Goal: Information Seeking & Learning: Learn about a topic

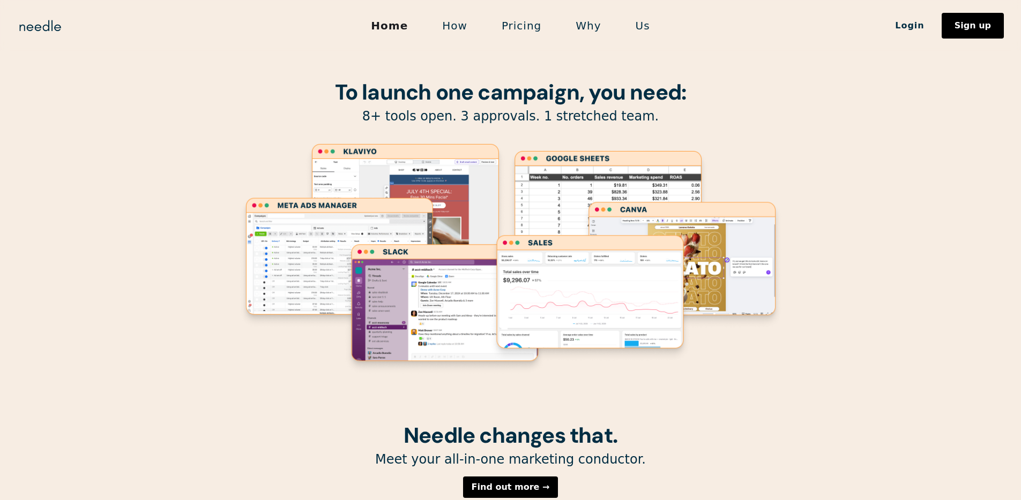
click at [579, 26] on link "Why" at bounding box center [587, 25] width 59 height 23
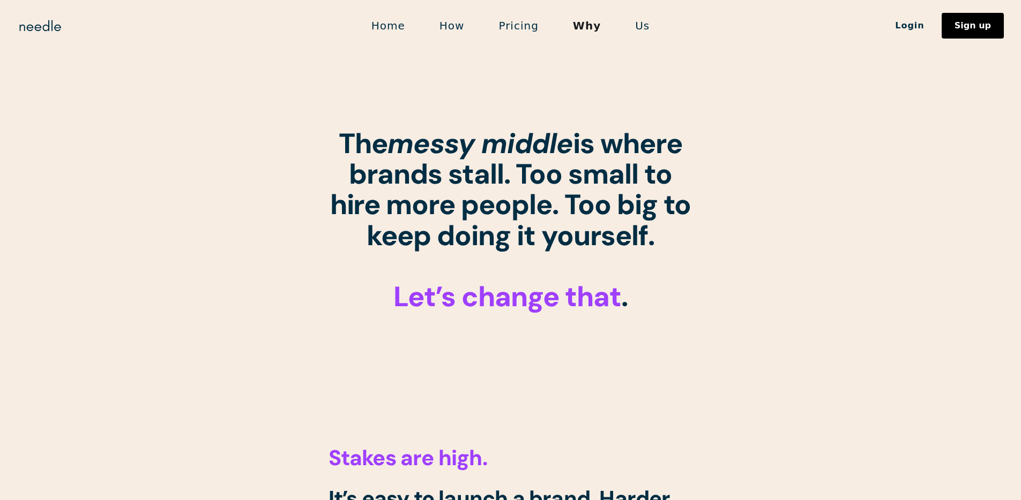
click at [634, 24] on link "Us" at bounding box center [642, 25] width 49 height 23
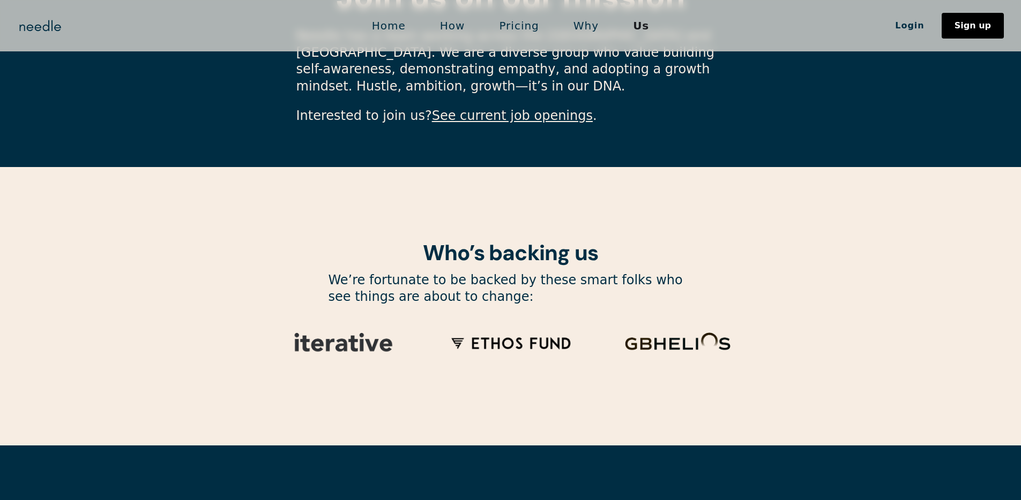
scroll to position [3555, 0]
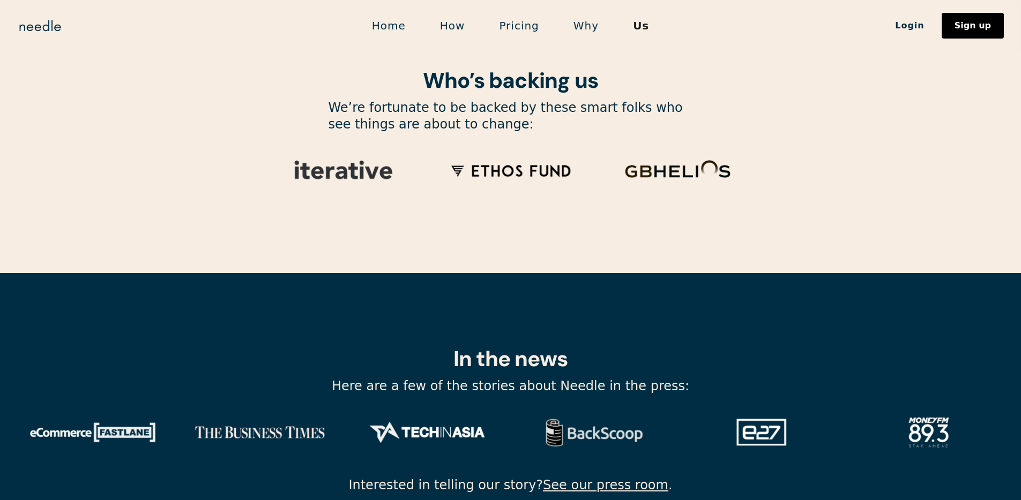
click at [455, 29] on link "How" at bounding box center [452, 25] width 59 height 23
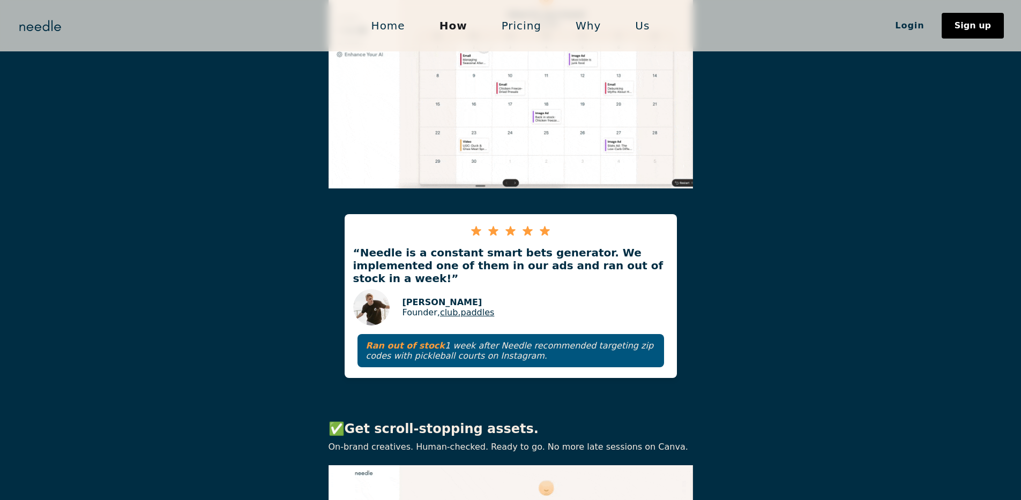
scroll to position [1058, 0]
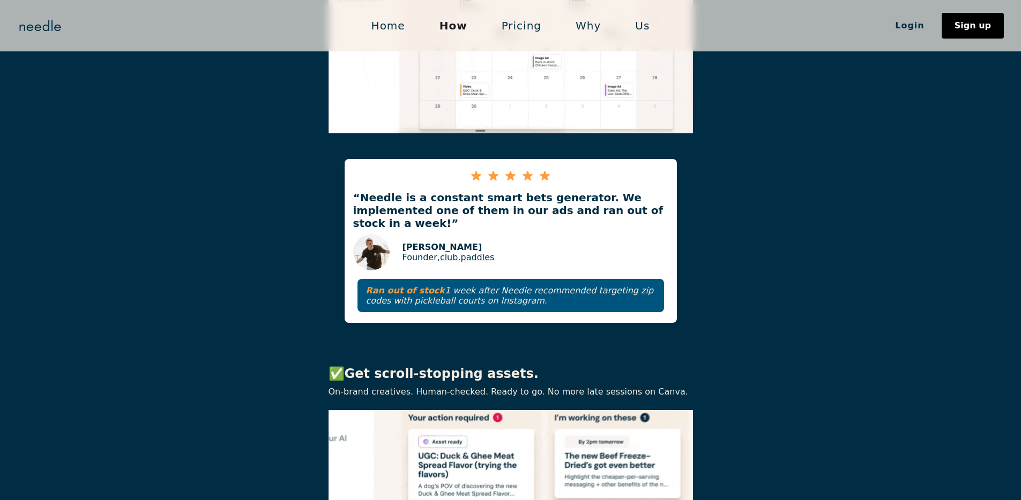
drag, startPoint x: 508, startPoint y: 249, endPoint x: 354, endPoint y: 235, distance: 154.9
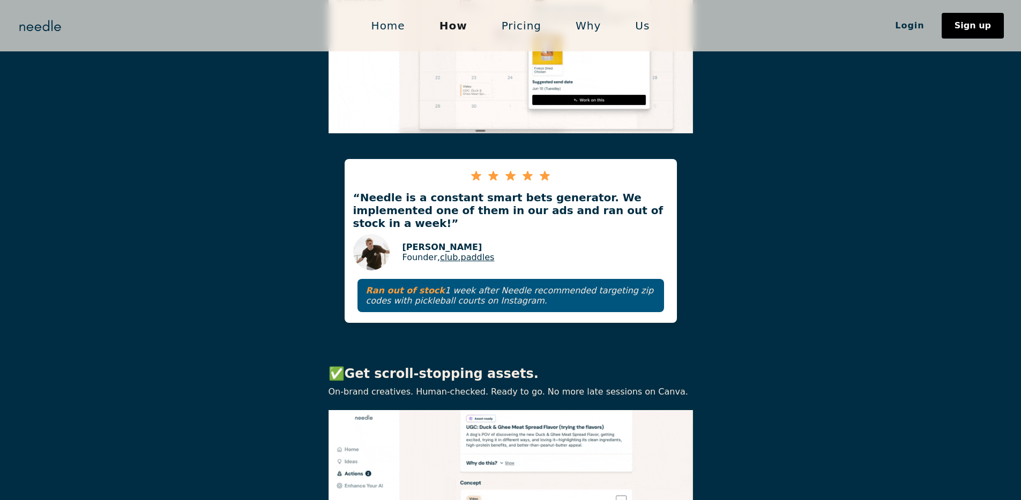
click at [354, 235] on div "“Needle is a constant smart bets generator. We implemented one of them in our a…" at bounding box center [511, 241] width 332 height 164
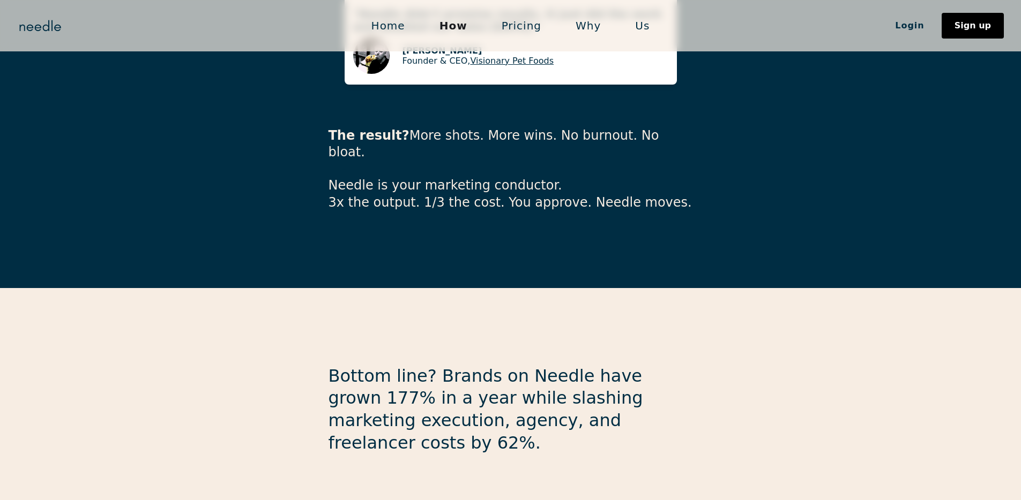
scroll to position [2508, 0]
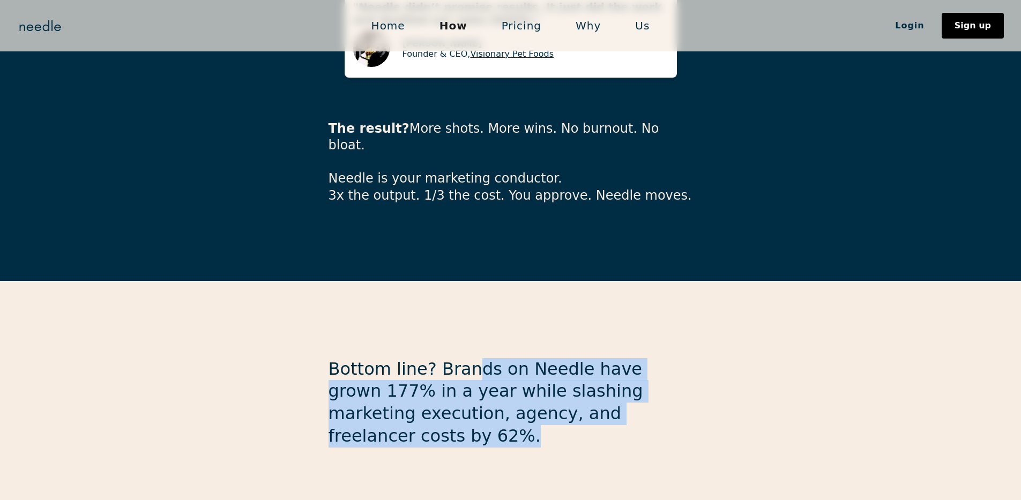
drag, startPoint x: 464, startPoint y: 287, endPoint x: 631, endPoint y: 341, distance: 175.5
click at [631, 358] on p "Bottom line? Brands on Needle have grown 177% in a year while slashing marketin…" at bounding box center [510, 402] width 364 height 89
drag, startPoint x: 625, startPoint y: 355, endPoint x: 335, endPoint y: 272, distance: 301.2
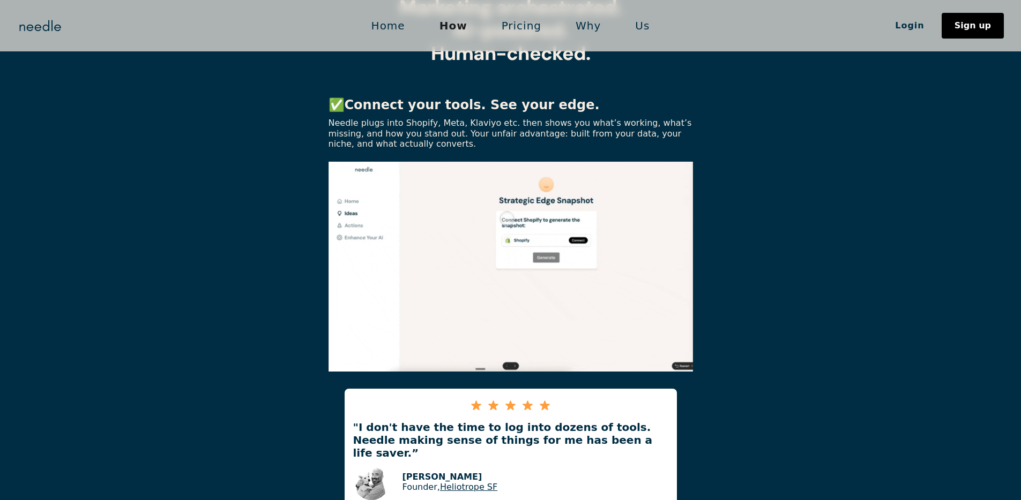
scroll to position [0, 0]
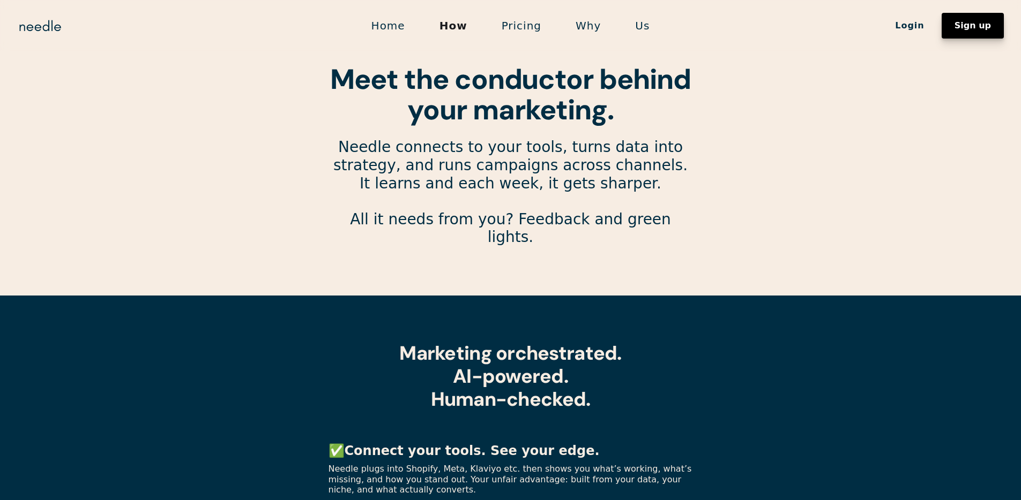
click at [987, 26] on div "Sign up" at bounding box center [972, 25] width 36 height 9
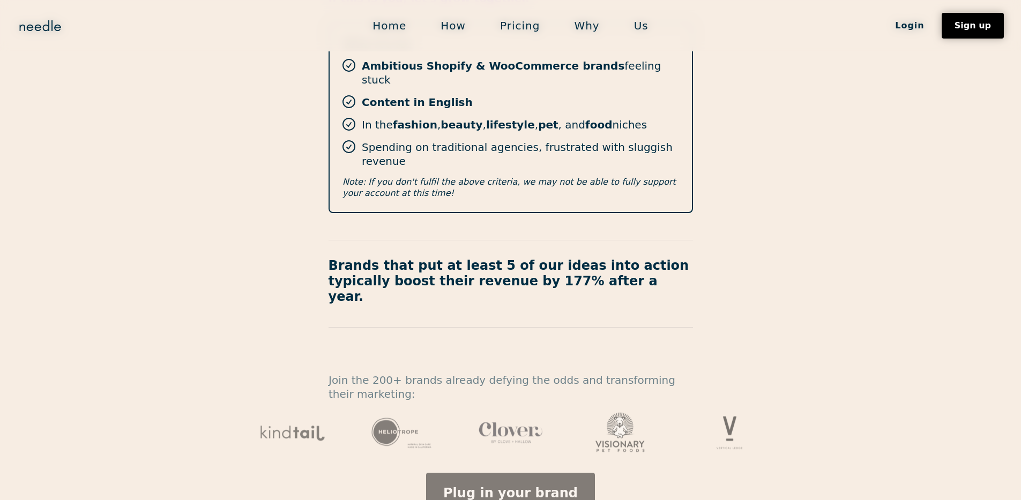
scroll to position [318, 0]
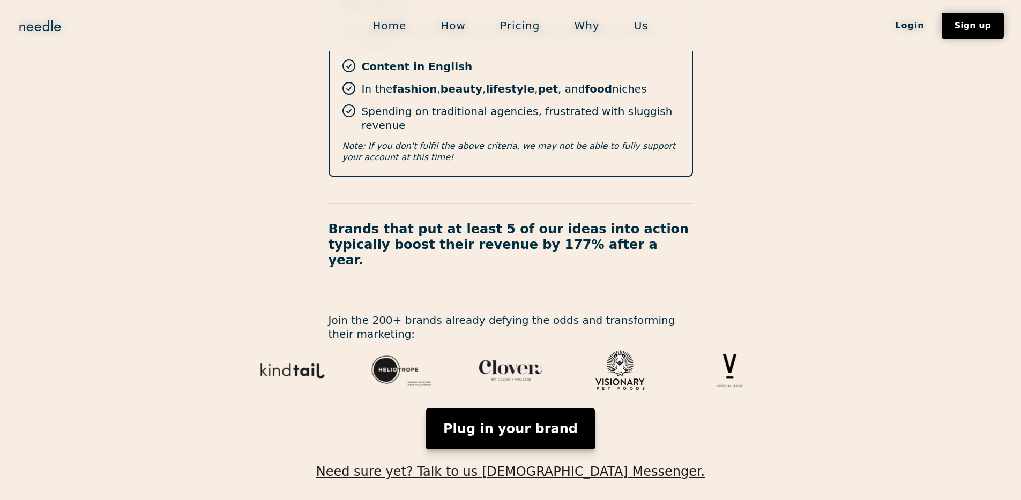
click at [529, 409] on link "Plug in your brand" at bounding box center [510, 429] width 169 height 41
